Goal: Task Accomplishment & Management: Complete application form

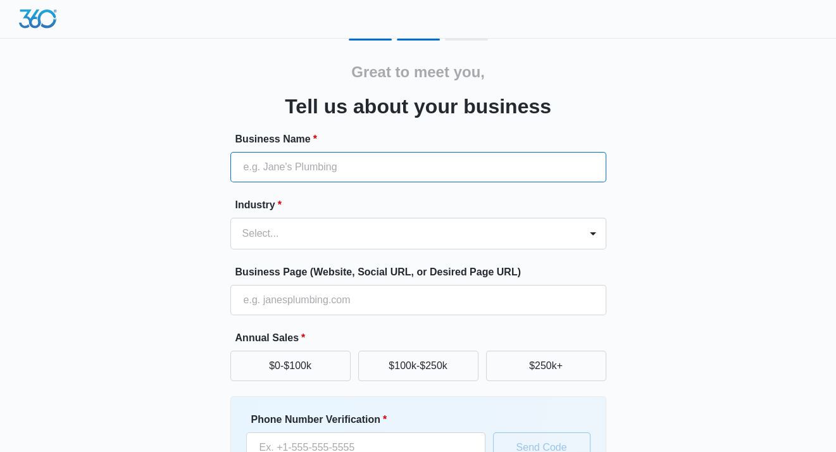
click at [355, 179] on input "Business Name *" at bounding box center [418, 167] width 376 height 30
type input "NEXT LEVEL LEGACY"
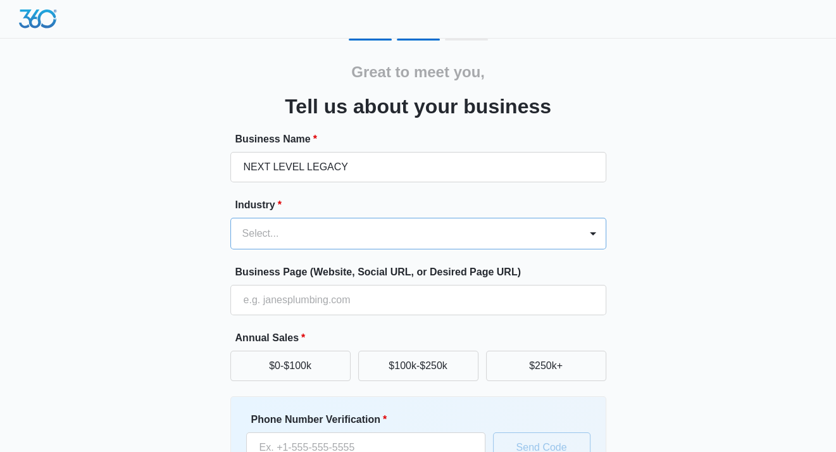
click at [334, 225] on div at bounding box center [403, 234] width 322 height 18
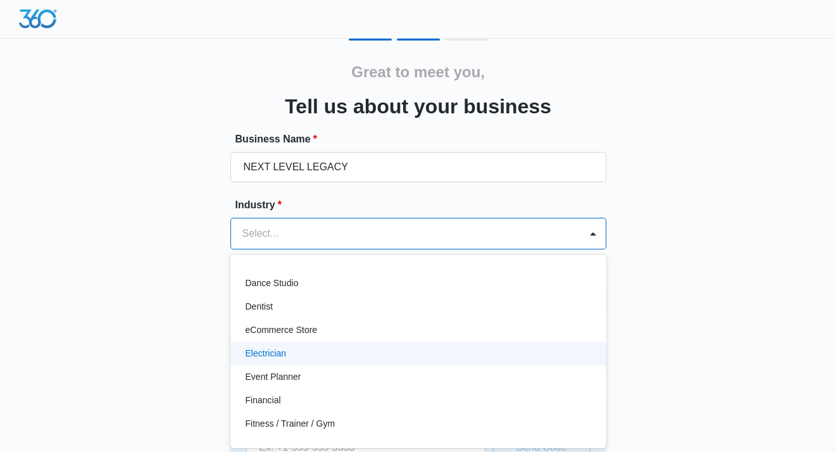
scroll to position [190, 0]
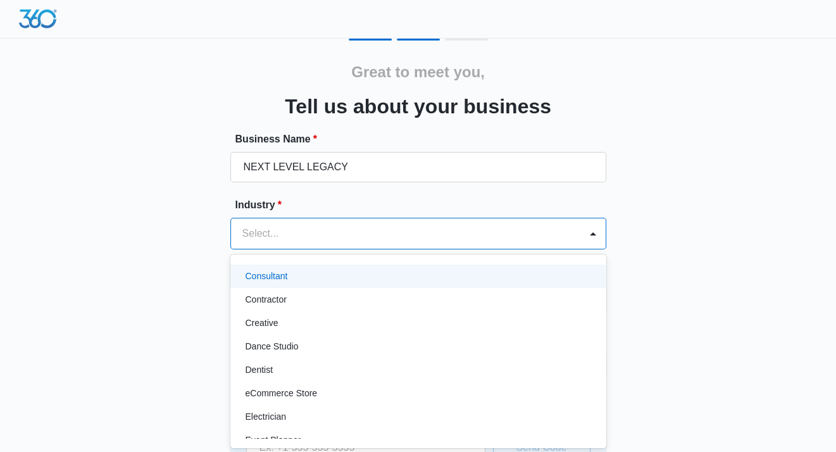
click at [337, 274] on div "Consultant" at bounding box center [417, 276] width 343 height 13
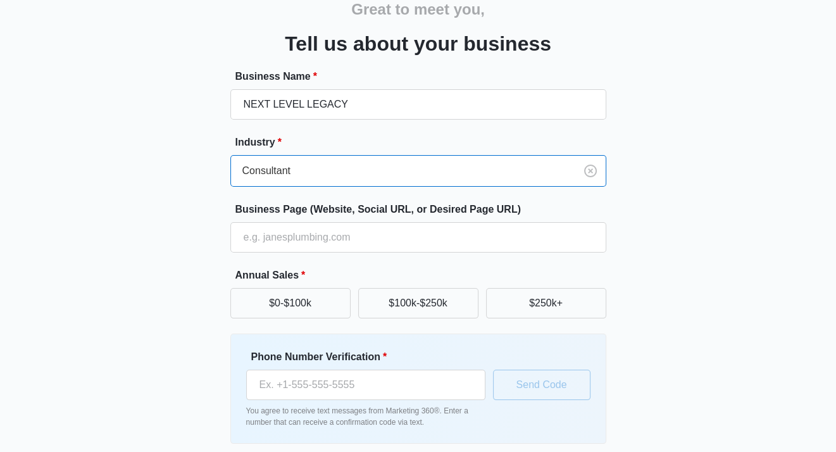
scroll to position [63, 0]
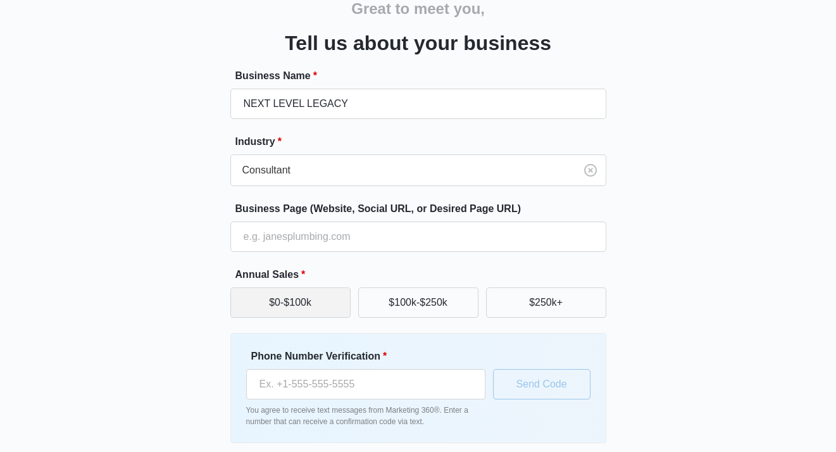
click at [324, 307] on button "$0-$100k" at bounding box center [290, 302] width 120 height 30
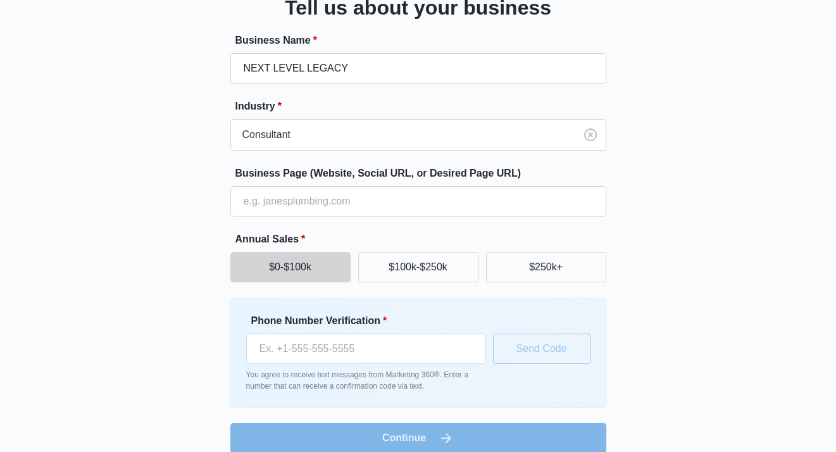
scroll to position [114, 0]
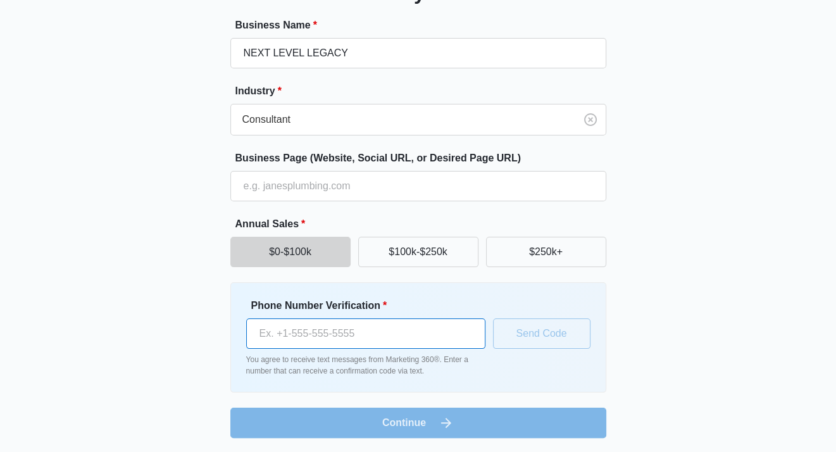
click at [332, 324] on input "Phone Number Verification *" at bounding box center [365, 333] width 239 height 30
type input "[PHONE_NUMBER]"
click at [463, 425] on form "Business Name * NEXT LEVEL LEGACY Industry * Consultant Business Page (Website,…" at bounding box center [418, 228] width 376 height 420
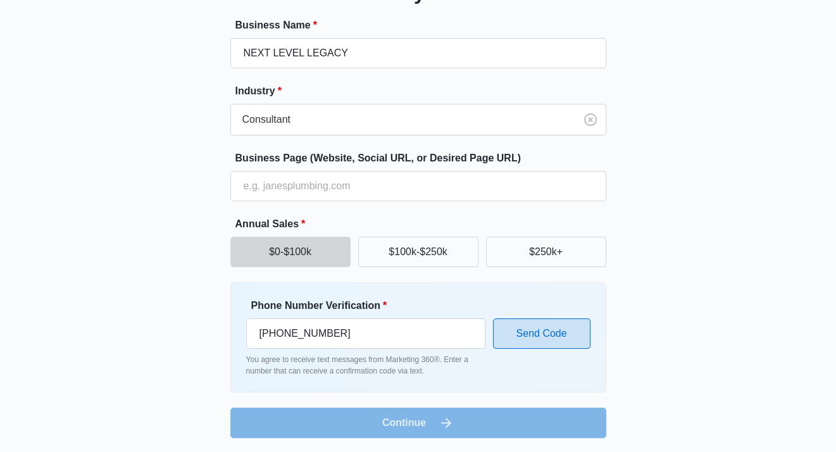
click at [544, 327] on button "Send Code" at bounding box center [541, 333] width 97 height 30
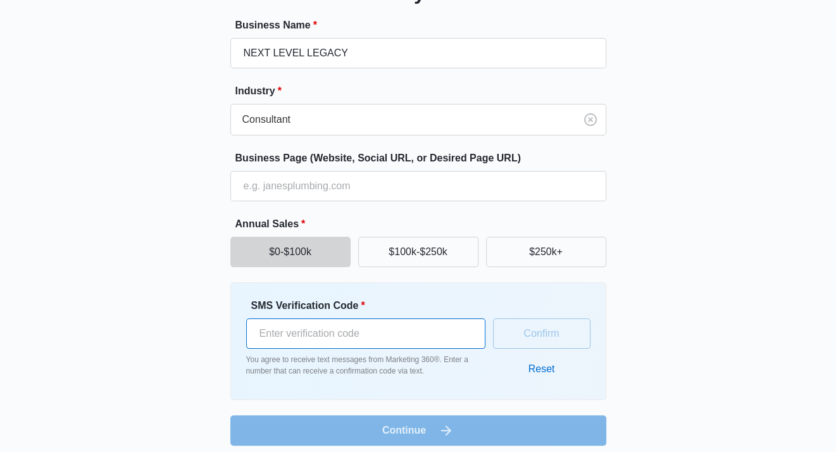
click at [437, 335] on input "SMS Verification Code *" at bounding box center [365, 333] width 239 height 30
type input "279372"
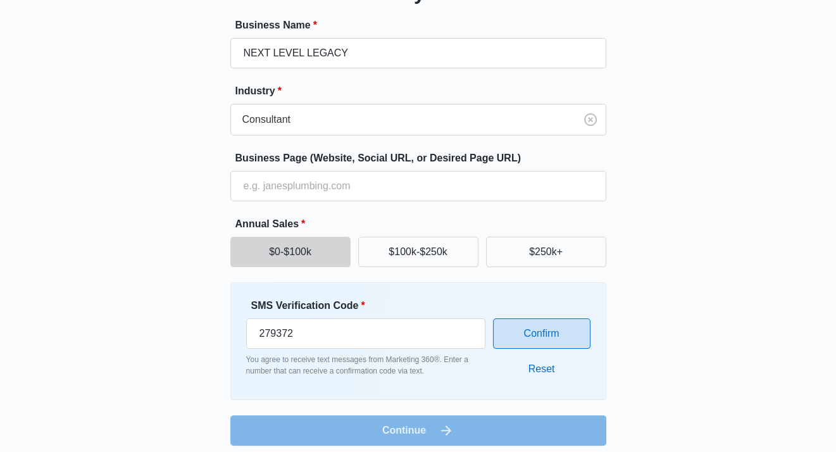
click at [572, 332] on button "Confirm" at bounding box center [541, 333] width 97 height 30
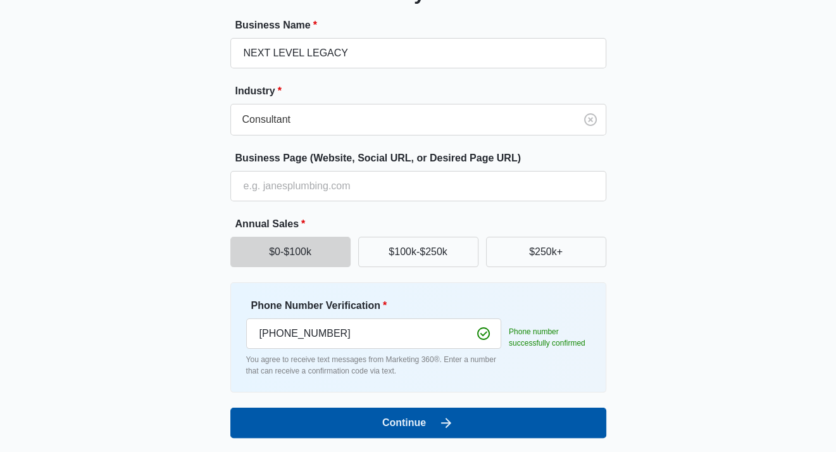
click at [491, 436] on button "Continue" at bounding box center [418, 423] width 376 height 30
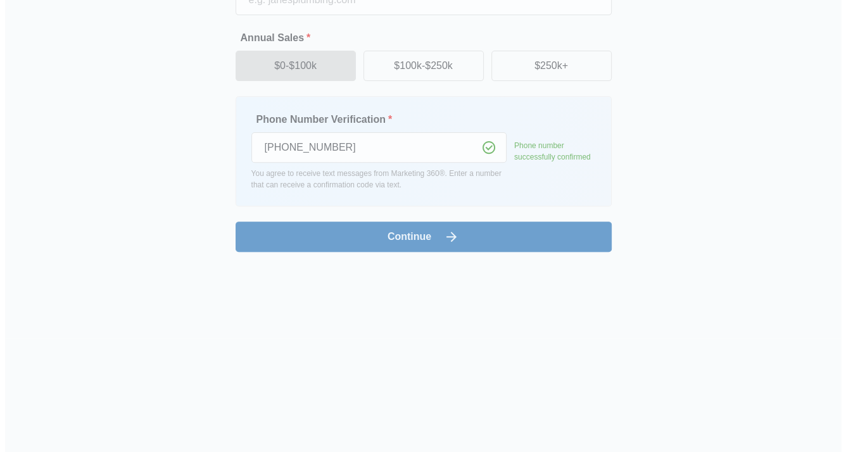
scroll to position [0, 0]
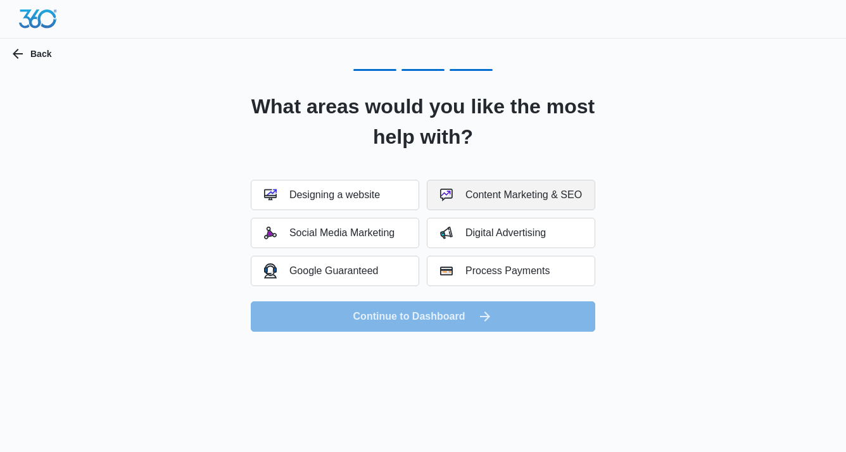
click at [487, 200] on div "Content Marketing & SEO" at bounding box center [511, 195] width 142 height 13
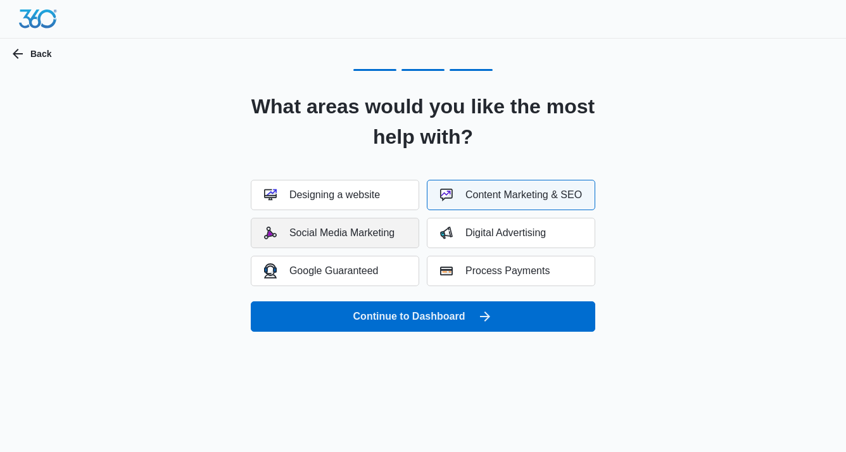
click at [344, 236] on div "Social Media Marketing" at bounding box center [329, 233] width 130 height 13
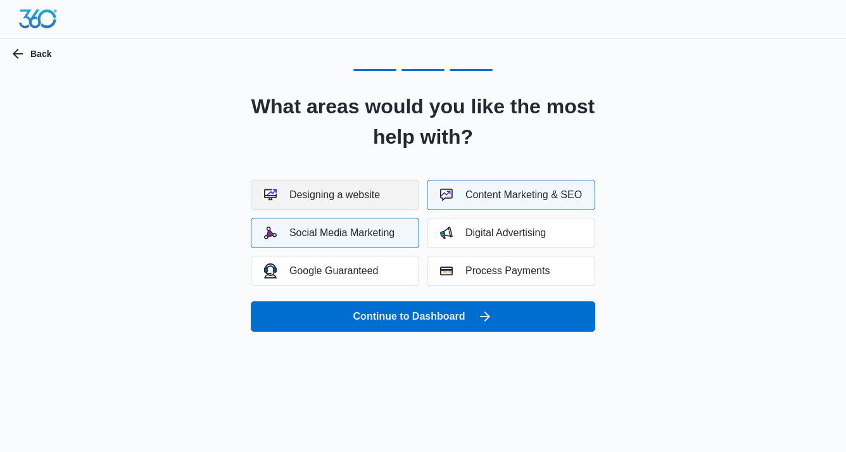
click at [335, 204] on button "Designing a website" at bounding box center [335, 195] width 168 height 30
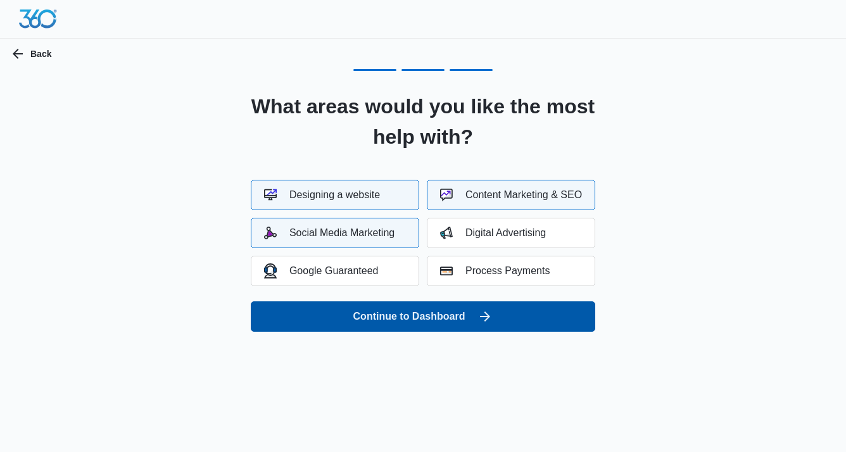
click at [409, 313] on button "Continue to Dashboard" at bounding box center [423, 316] width 344 height 30
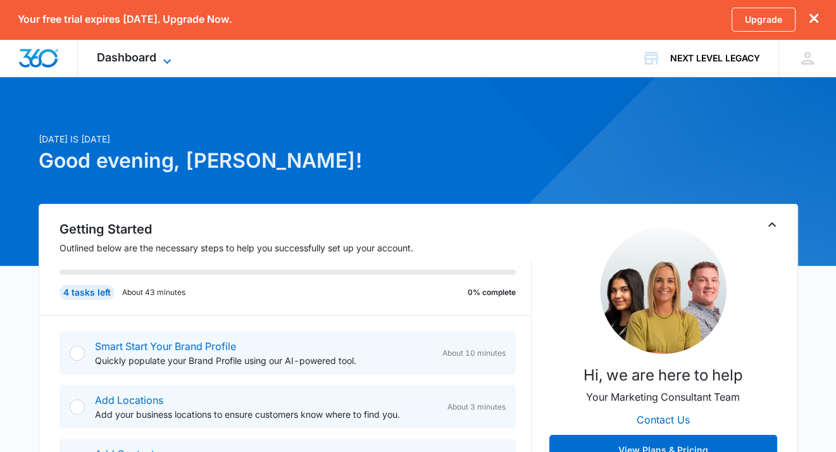
click at [153, 62] on span "Dashboard" at bounding box center [127, 57] width 60 height 13
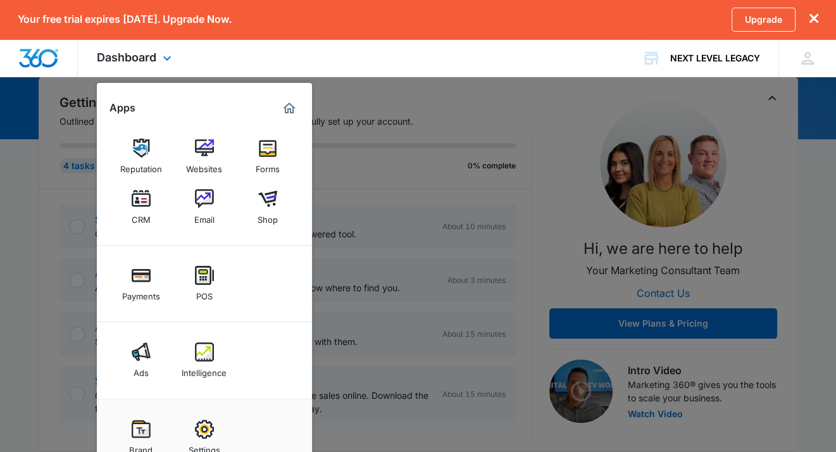
scroll to position [190, 0]
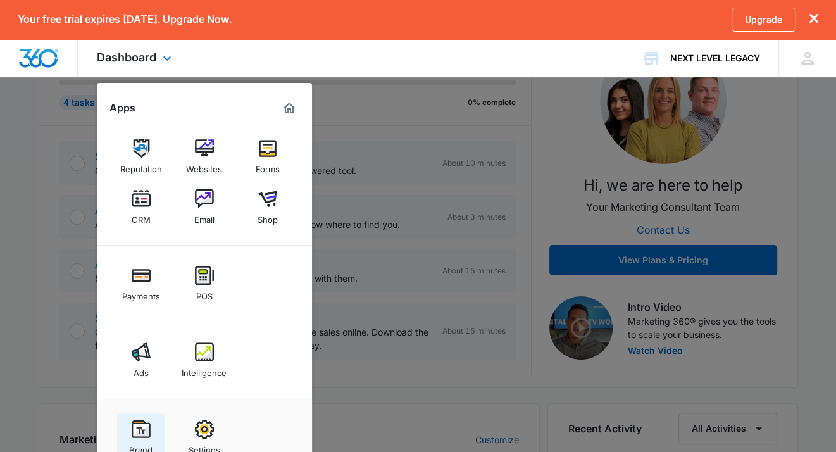
click at [137, 435] on img at bounding box center [141, 429] width 19 height 19
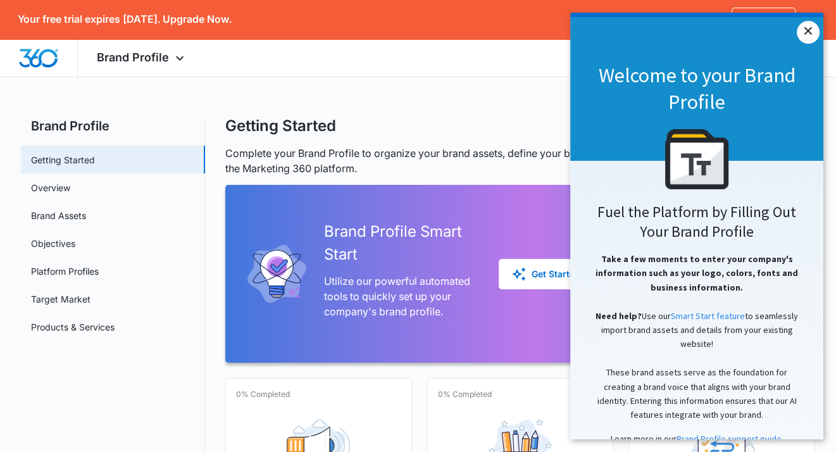
click at [803, 34] on link "×" at bounding box center [808, 32] width 23 height 23
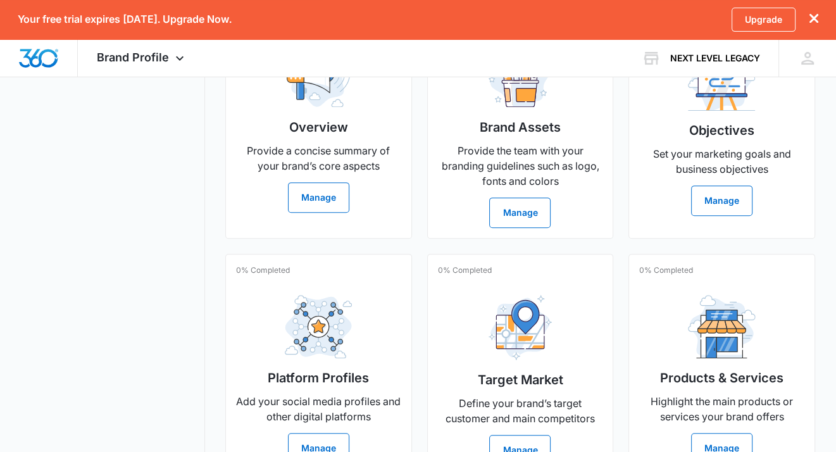
scroll to position [380, 0]
